Goal: Information Seeking & Learning: Find specific page/section

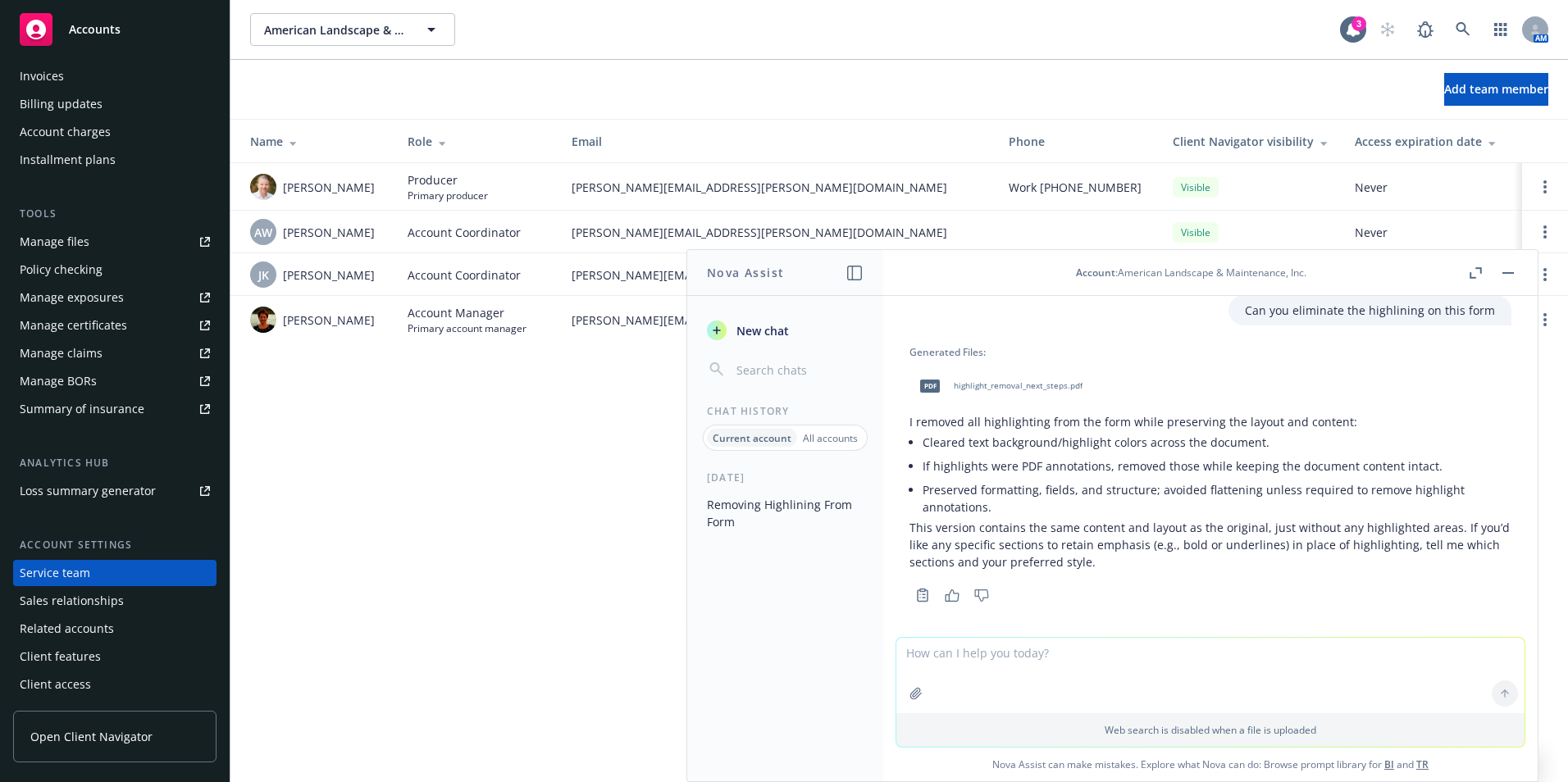
scroll to position [61, 0]
click at [1500, 271] on button "button" at bounding box center [1508, 273] width 20 height 20
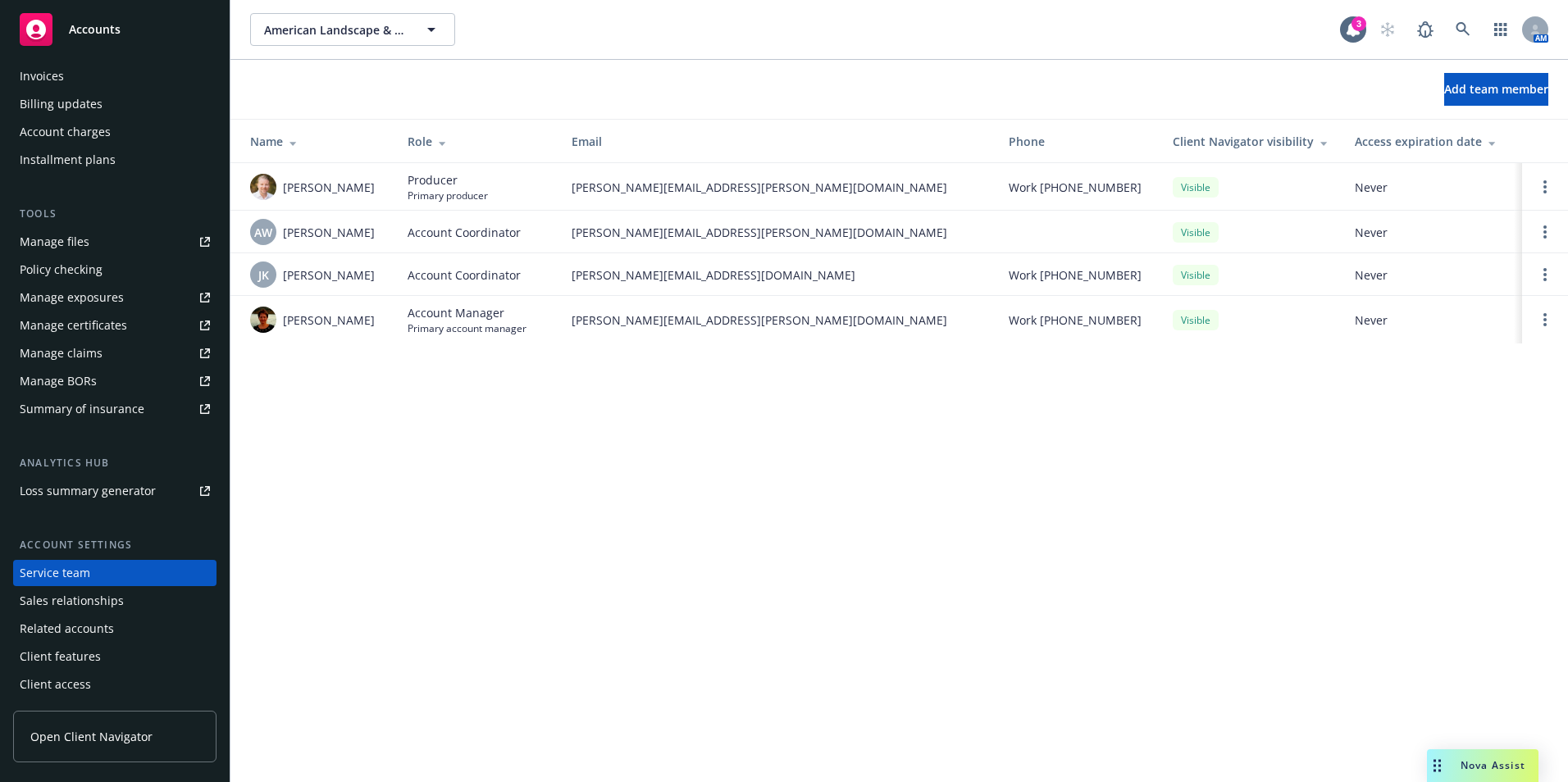
click at [1485, 761] on span "Nova Assist" at bounding box center [1493, 765] width 64 height 14
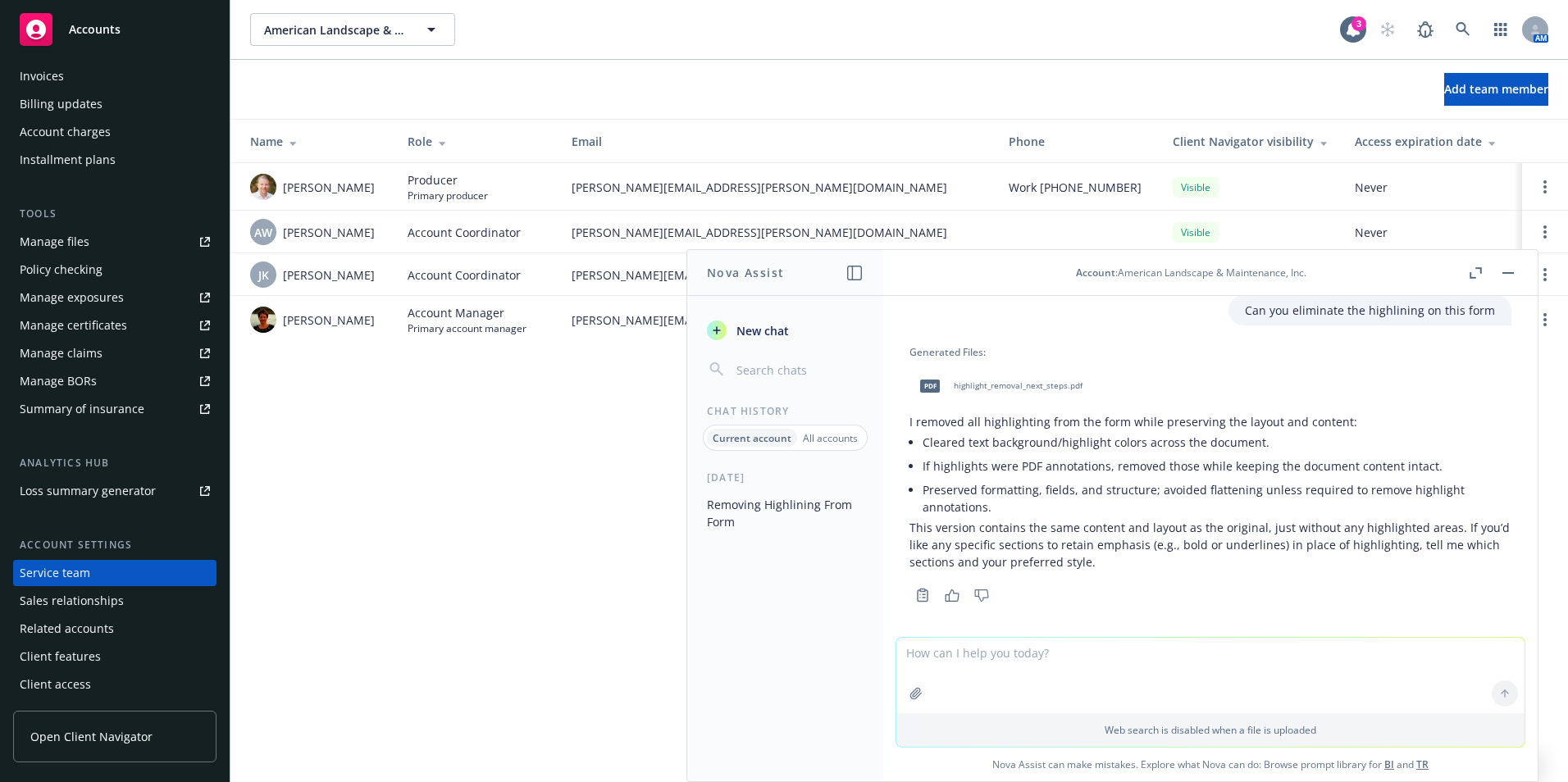
click at [751, 331] on span "New chat" at bounding box center [760, 331] width 55 height 17
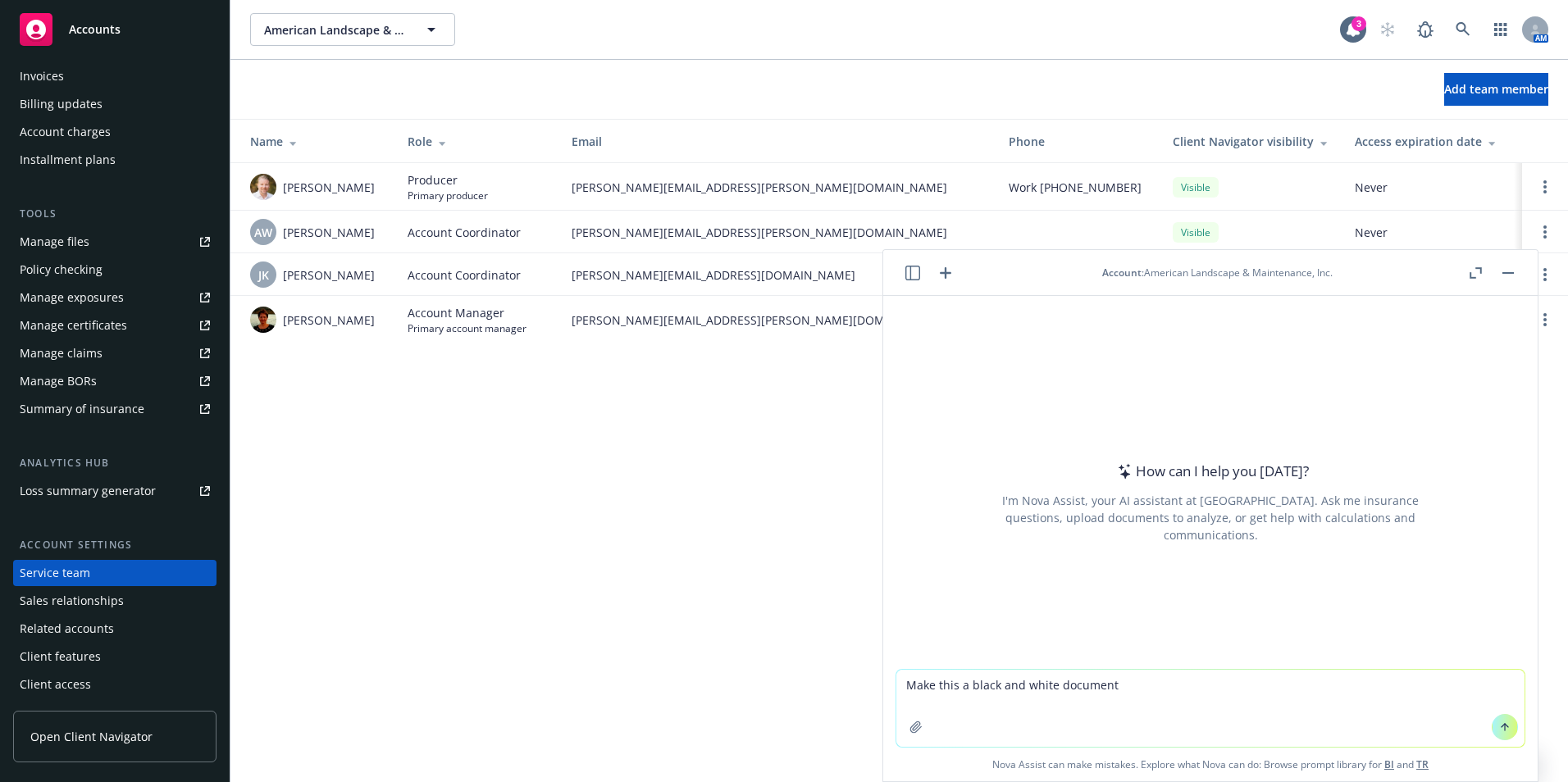
click at [961, 688] on textarea "Make this a black and white document" at bounding box center [1210, 708] width 628 height 77
drag, startPoint x: 982, startPoint y: 728, endPoint x: 984, endPoint y: 684, distance: 44.0
click at [983, 726] on textarea "Make this black and white document" at bounding box center [1210, 708] width 628 height 77
click at [983, 677] on textarea "Make this black and white document" at bounding box center [1210, 708] width 628 height 77
type textarea "Make this black text on a white document"
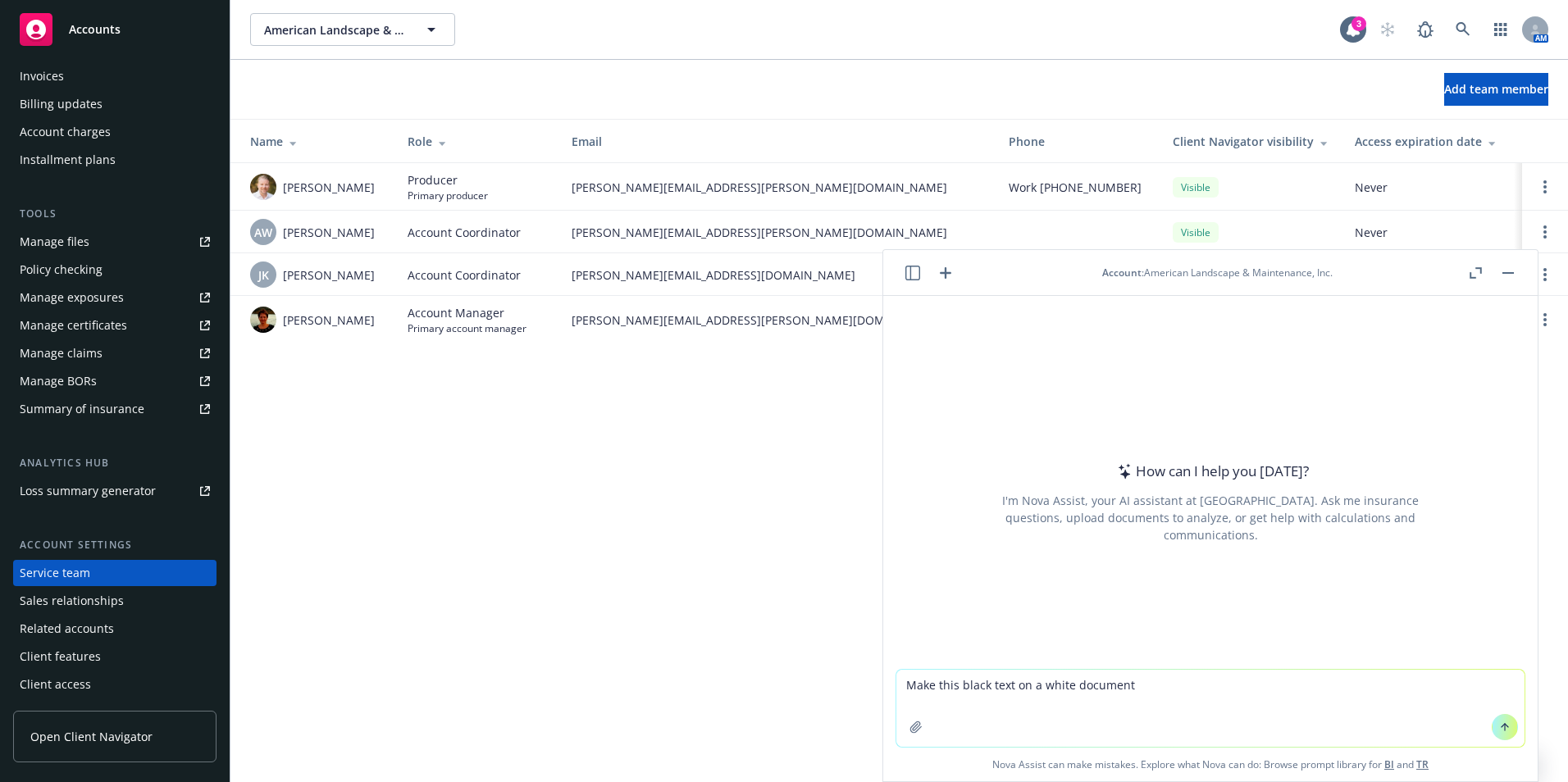
click at [911, 729] on icon "button" at bounding box center [916, 727] width 13 height 13
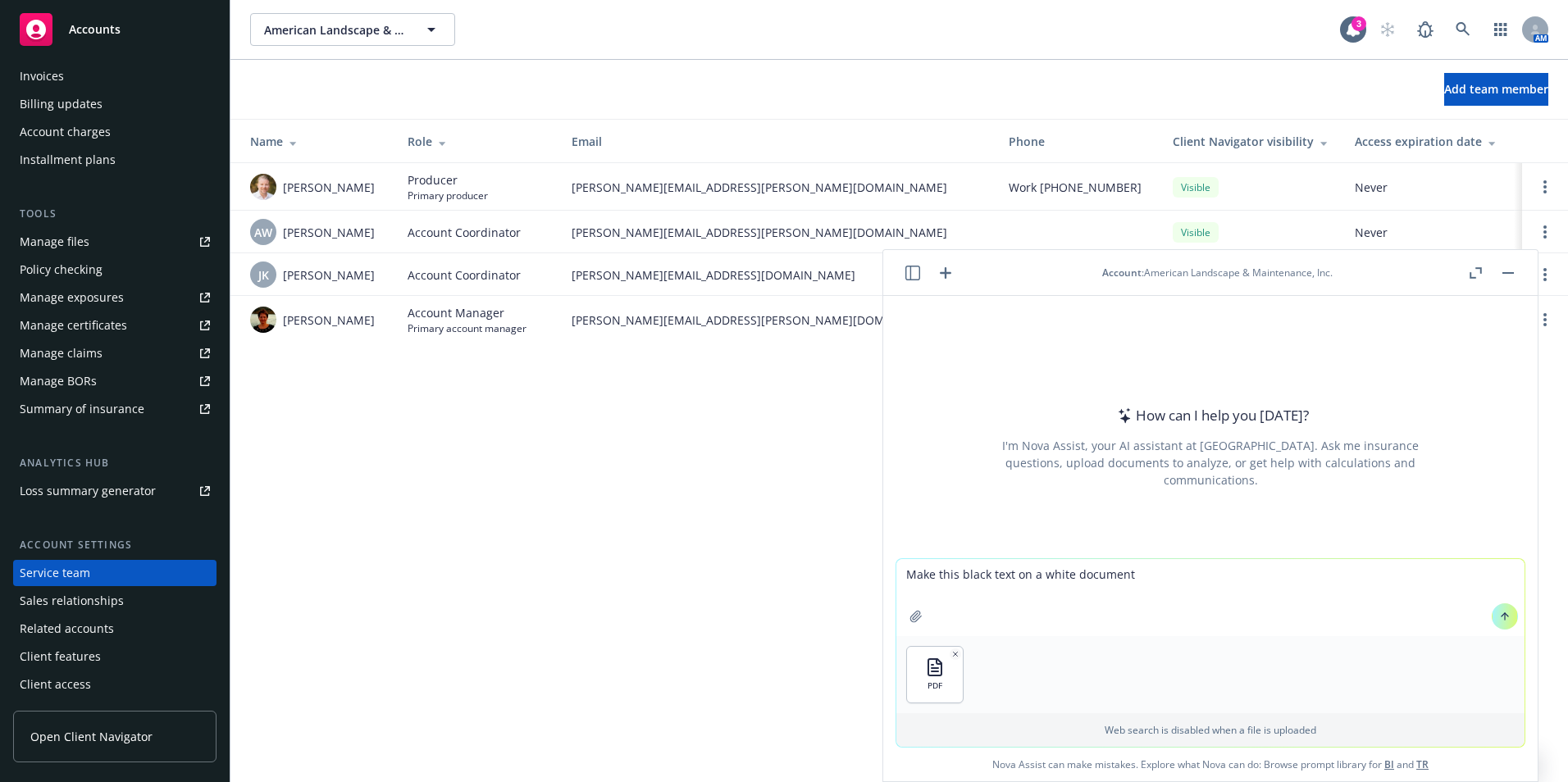
click at [1499, 618] on icon at bounding box center [1504, 617] width 12 height 12
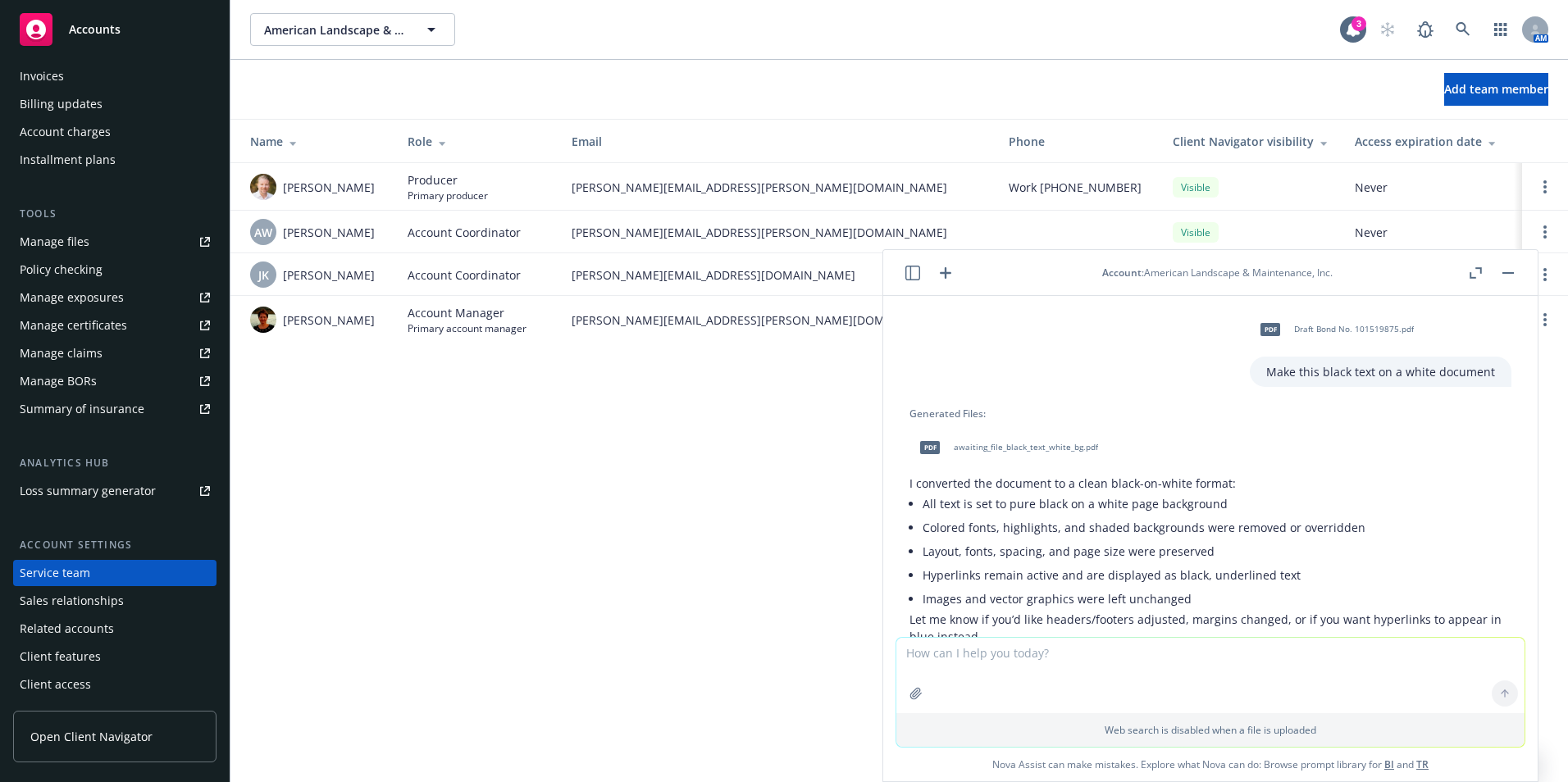
scroll to position [83, 0]
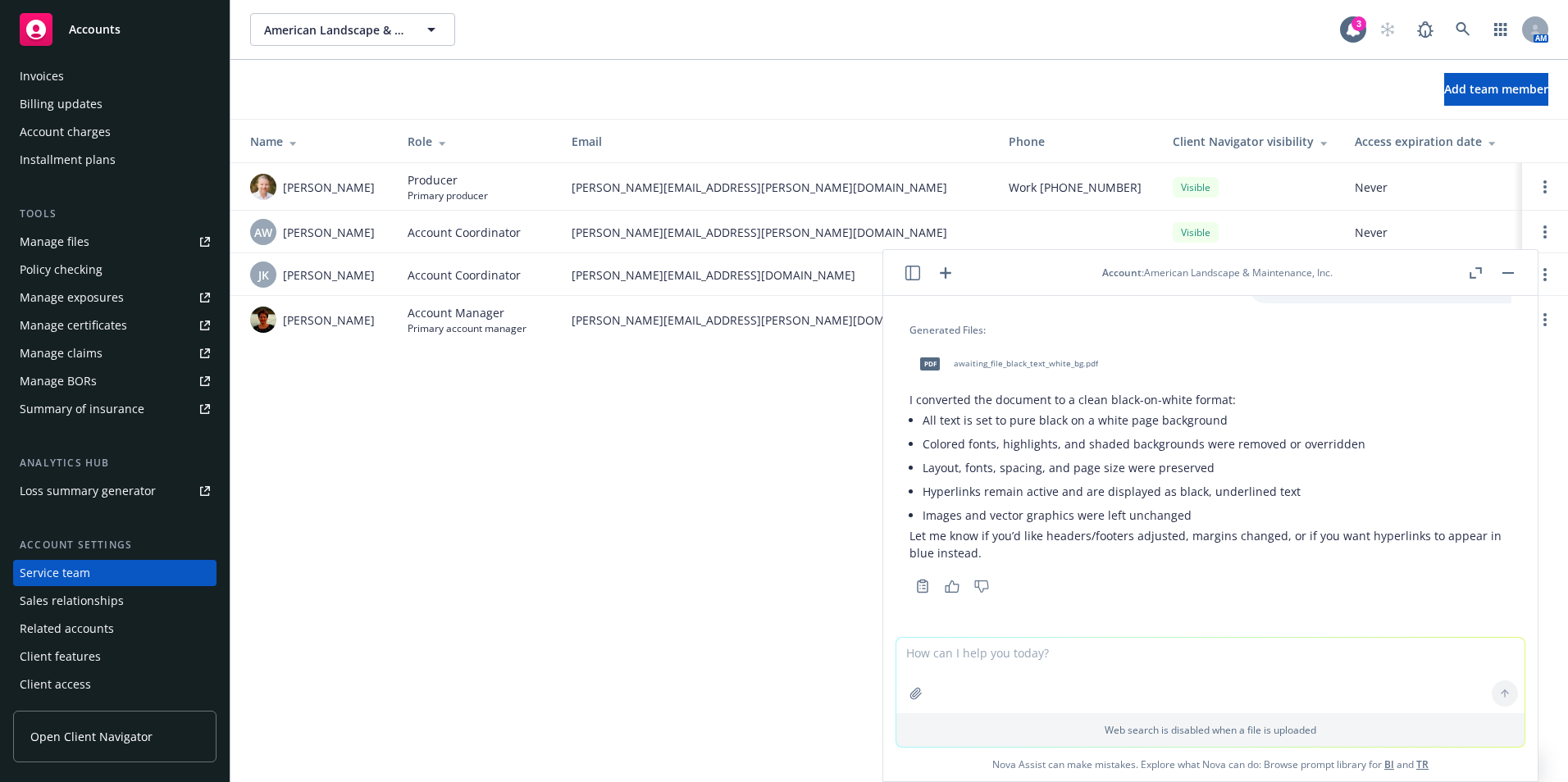
click at [927, 362] on span "pdf" at bounding box center [930, 364] width 20 height 12
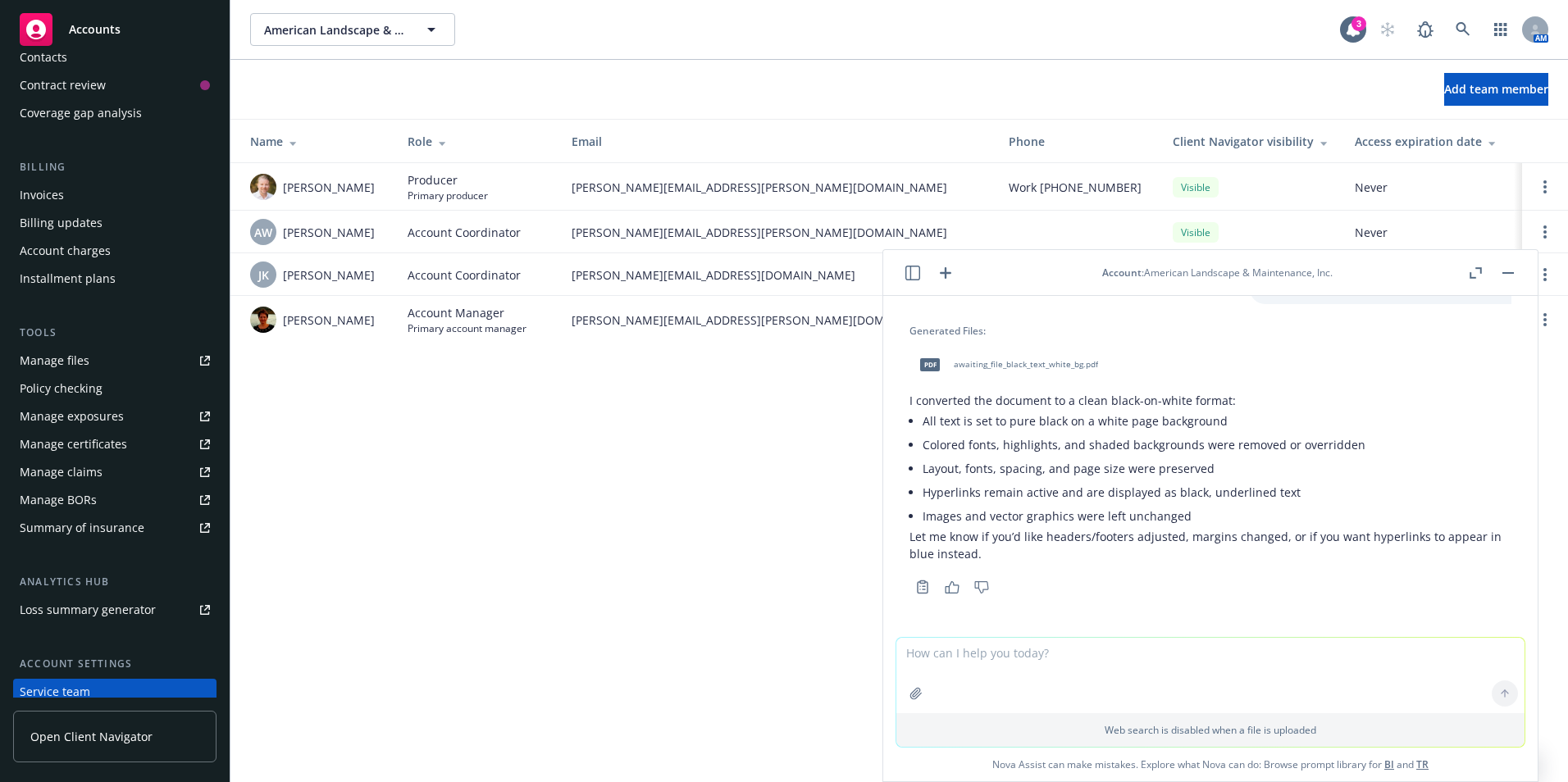
scroll to position [0, 0]
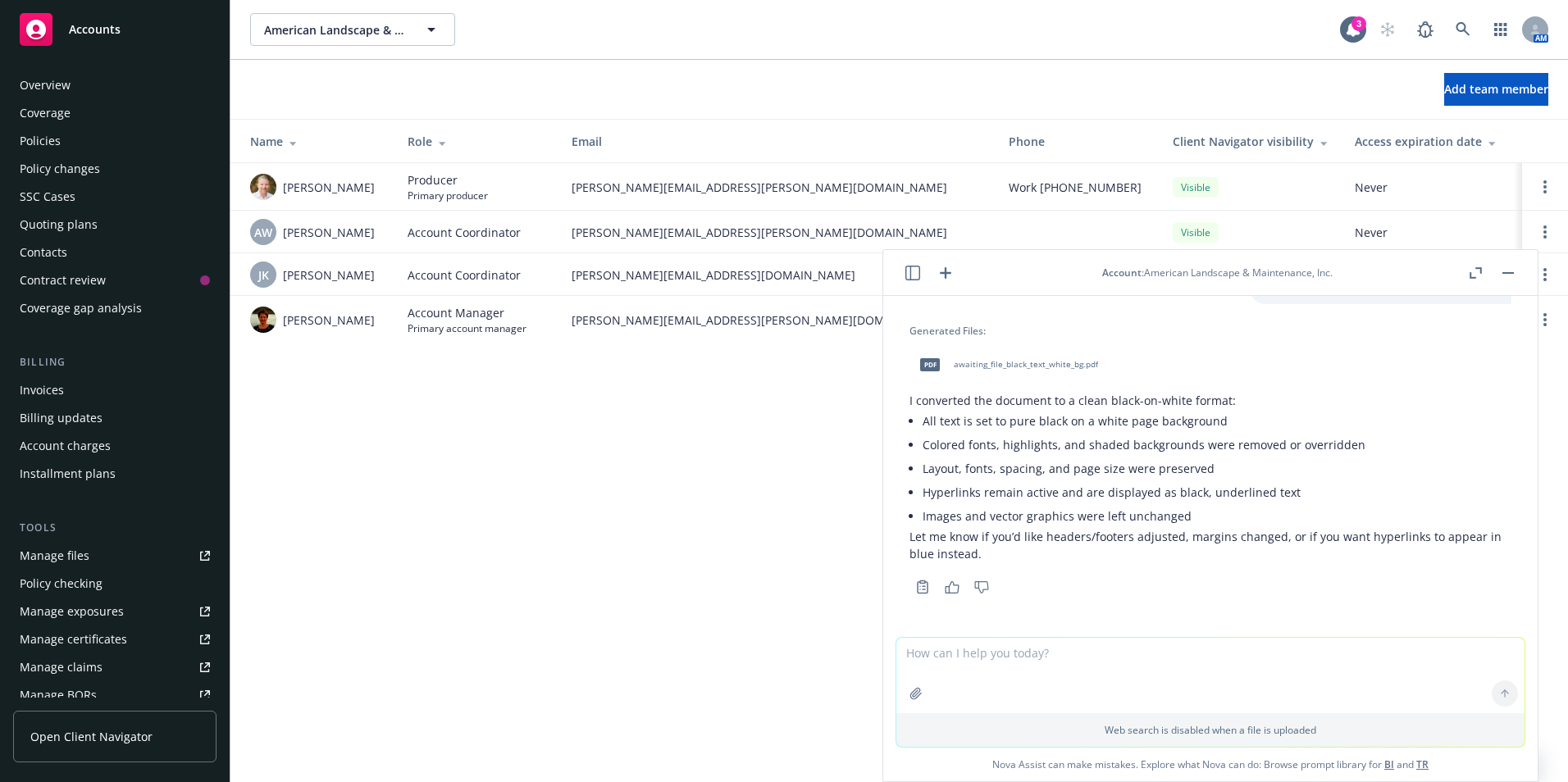
click at [53, 84] on div "Overview" at bounding box center [45, 85] width 51 height 26
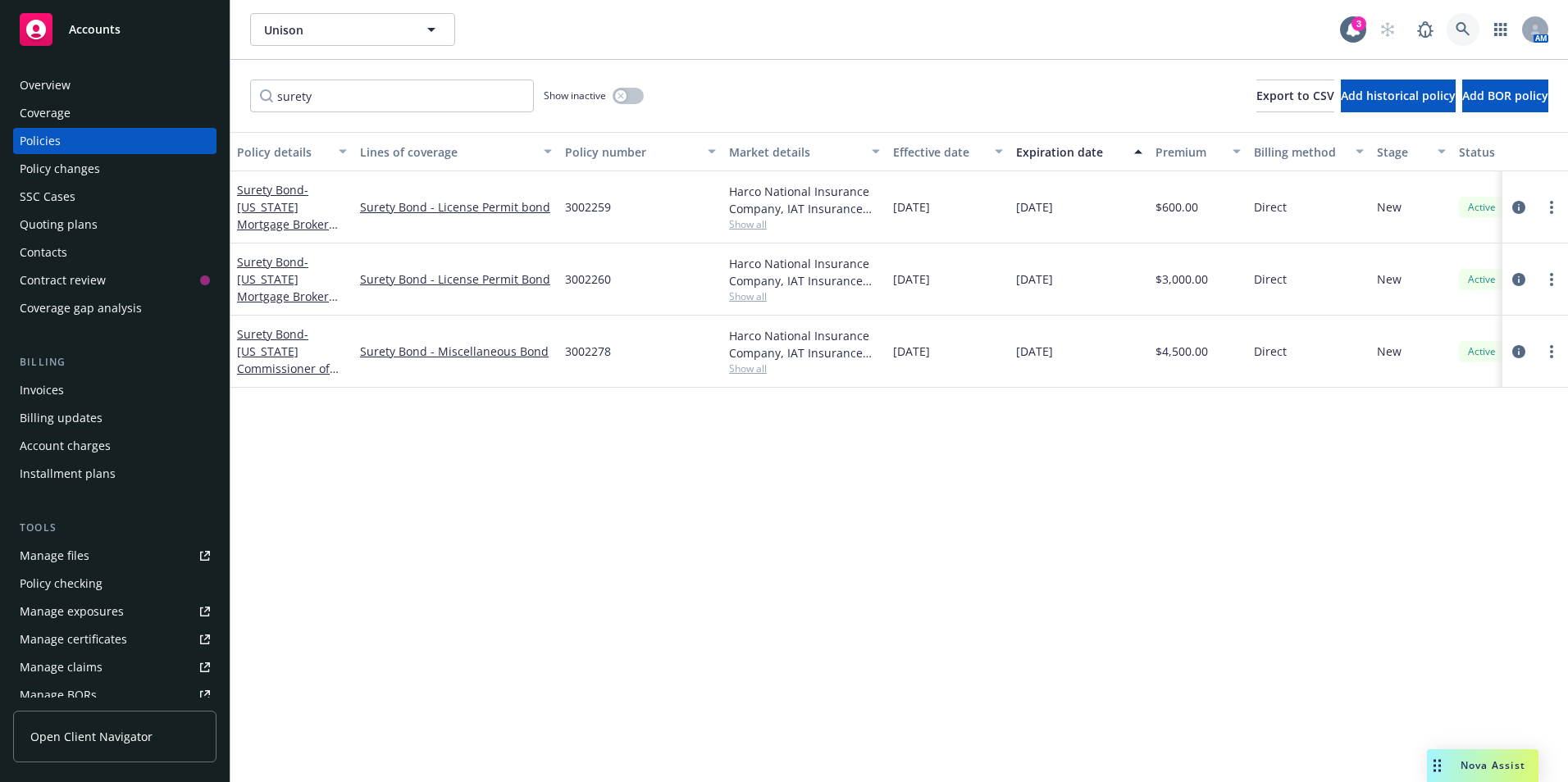
click at [1465, 25] on icon at bounding box center [1462, 29] width 14 height 14
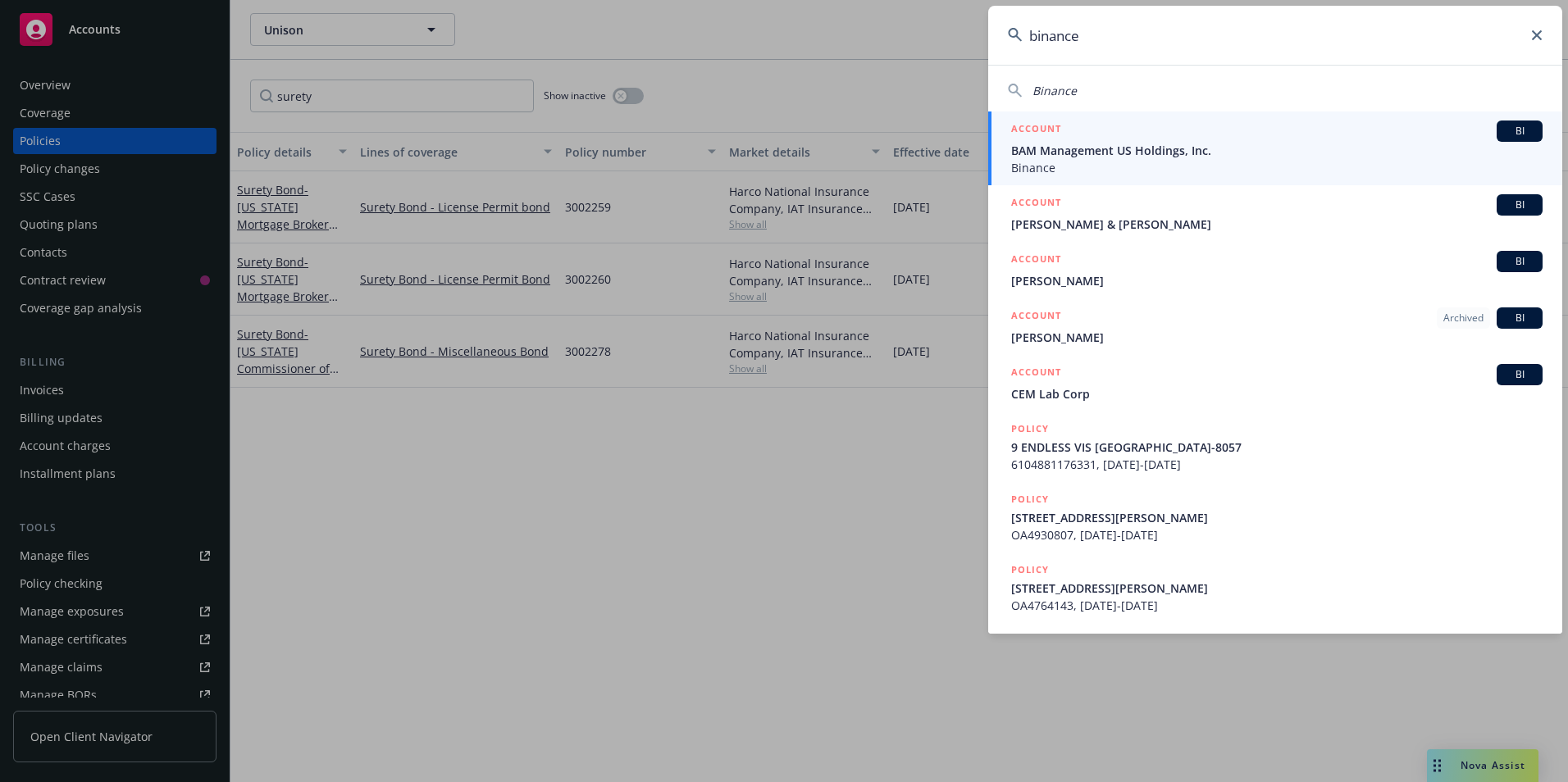
type input "binance"
